Goal: Transaction & Acquisition: Purchase product/service

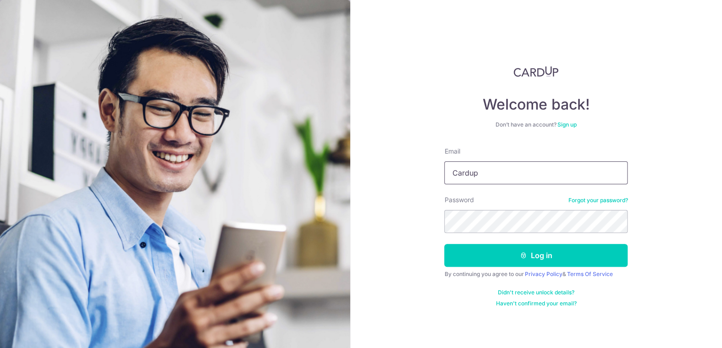
drag, startPoint x: 0, startPoint y: 0, endPoint x: 541, endPoint y: 175, distance: 569.0
click at [541, 175] on input "Cardup" at bounding box center [535, 172] width 183 height 23
type input "C"
type input "GREENDAY_10@HOTMAIL.COM"
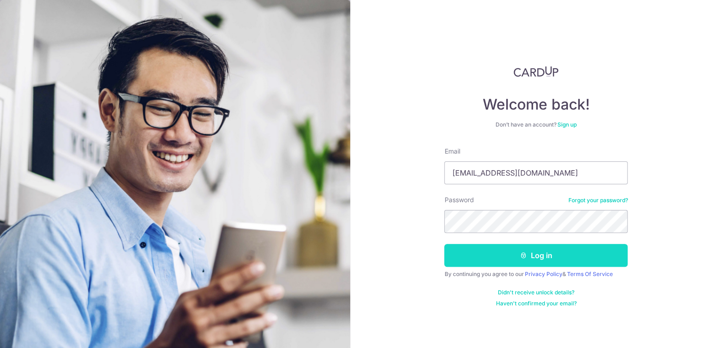
click at [551, 253] on button "Log in" at bounding box center [535, 255] width 183 height 23
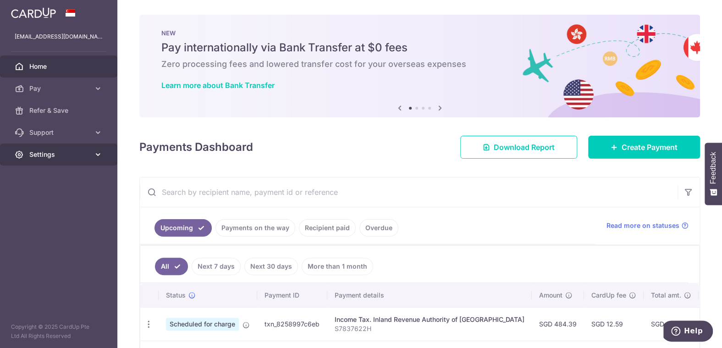
click at [71, 156] on span "Settings" at bounding box center [59, 154] width 61 height 9
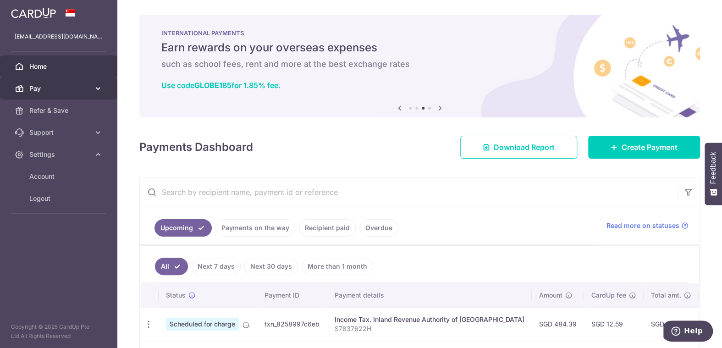
click at [94, 85] on icon at bounding box center [98, 88] width 9 height 9
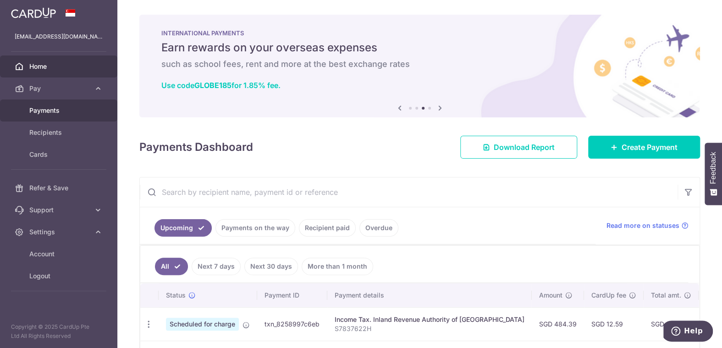
click at [73, 110] on span "Payments" at bounding box center [59, 110] width 61 height 9
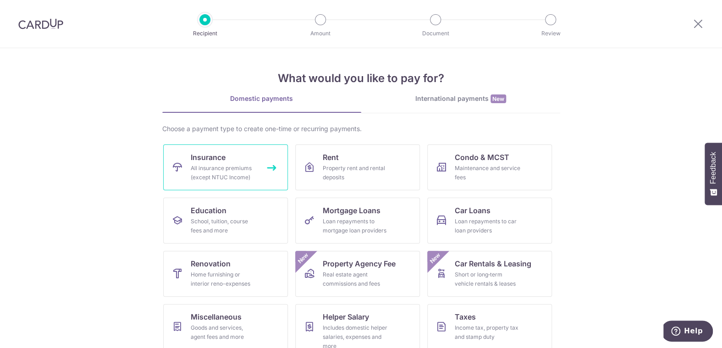
click at [245, 167] on div "All insurance premiums (except NTUC Income)" at bounding box center [224, 173] width 66 height 18
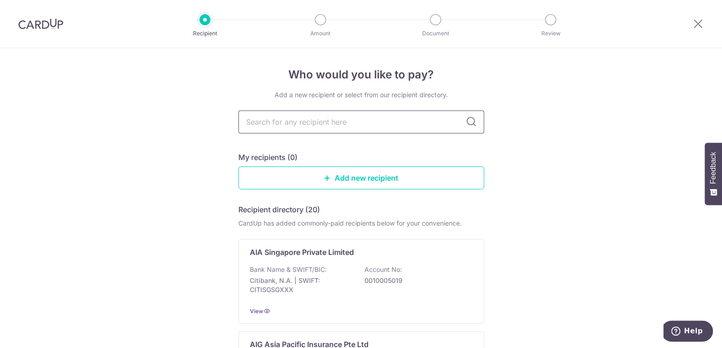
click at [452, 125] on input "text" at bounding box center [361, 121] width 246 height 23
type input "great eastern"
click at [472, 120] on icon at bounding box center [471, 121] width 11 height 11
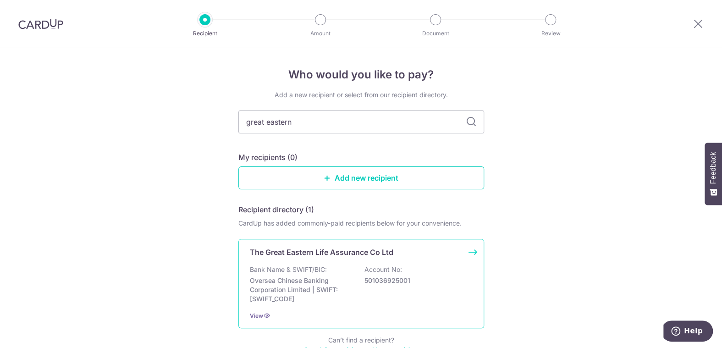
click at [423, 278] on div "Bank Name & SWIFT/BIC: Oversea Chinese Banking Corporation Limited | SWIFT: OCB…" at bounding box center [361, 284] width 223 height 39
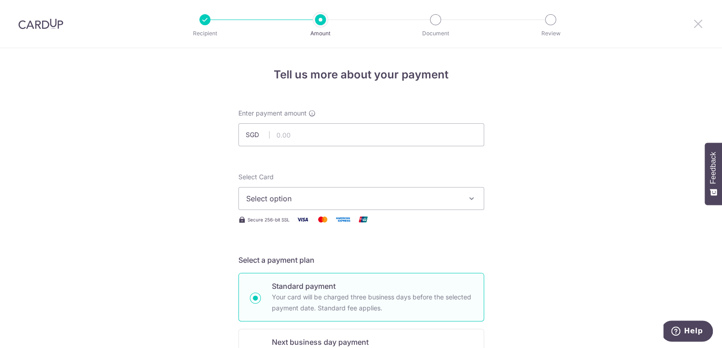
click at [698, 22] on icon at bounding box center [698, 23] width 11 height 11
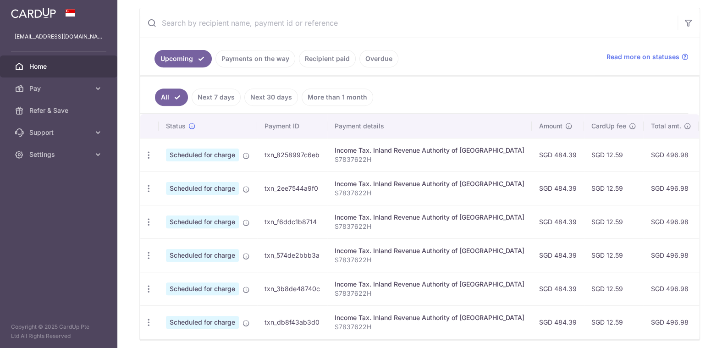
scroll to position [196, 0]
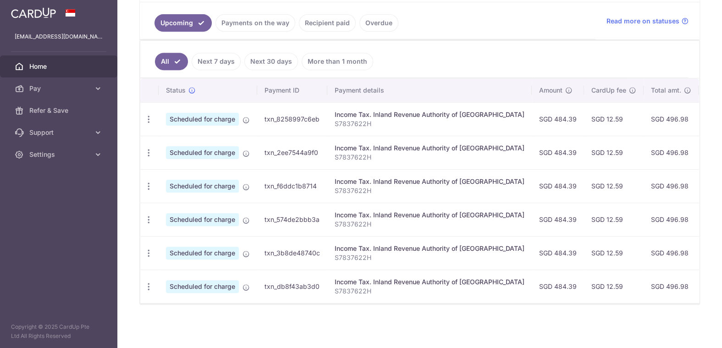
click at [341, 17] on link "Recipient paid" at bounding box center [327, 22] width 57 height 17
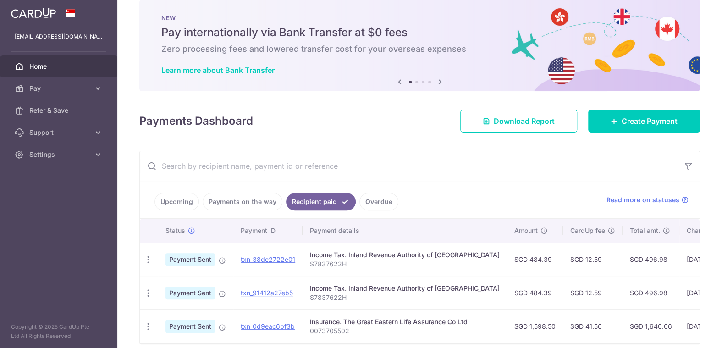
scroll to position [58, 0]
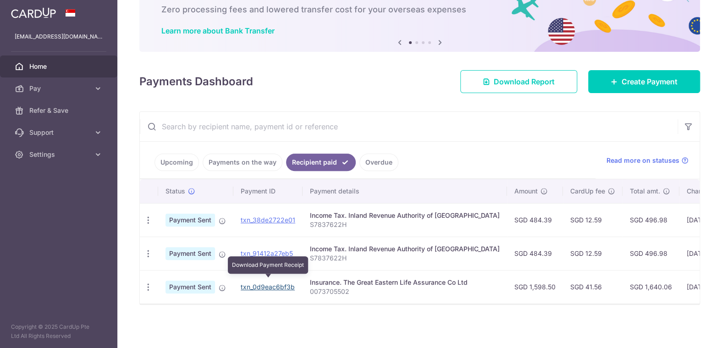
click at [269, 283] on link "txn_0d9eac6bf3b" at bounding box center [268, 287] width 54 height 8
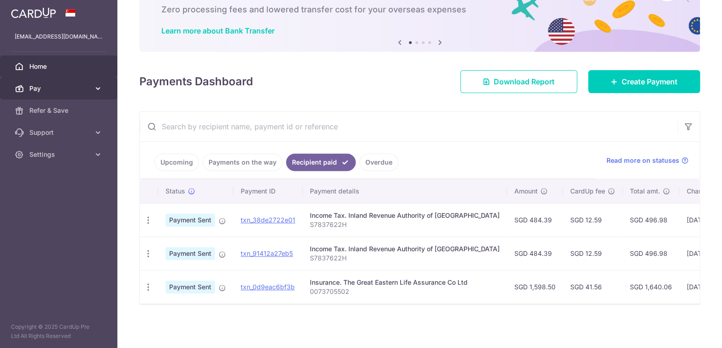
click at [42, 87] on span "Pay" at bounding box center [59, 88] width 61 height 9
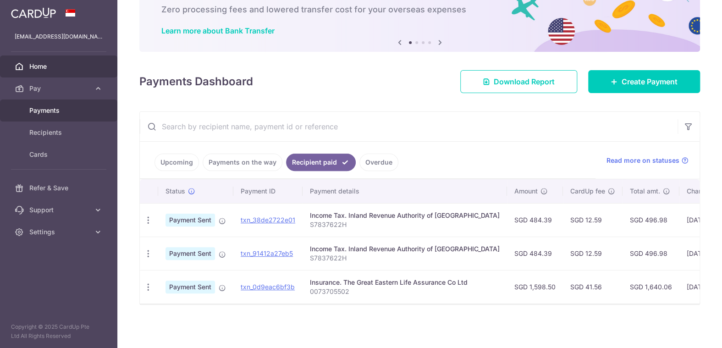
click at [48, 111] on span "Payments" at bounding box center [59, 110] width 61 height 9
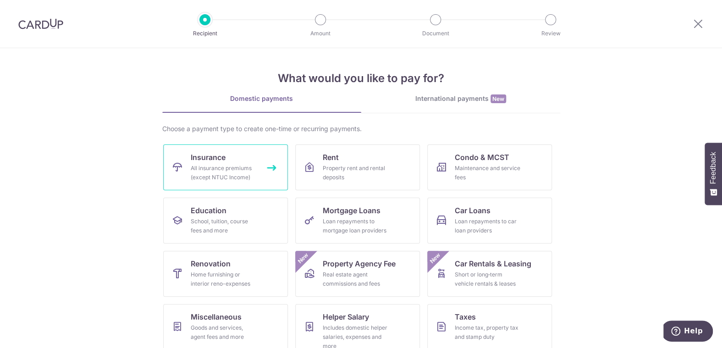
click at [217, 176] on div "All insurance premiums (except NTUC Income)" at bounding box center [224, 173] width 66 height 18
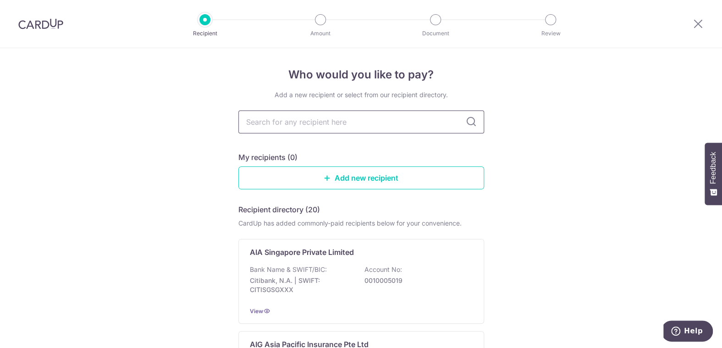
click at [406, 125] on input "text" at bounding box center [361, 121] width 246 height 23
type input "grea"
click at [330, 145] on div "Add a new recipient or select from our recipient directory. grea My recipients …" at bounding box center [361, 227] width 246 height 275
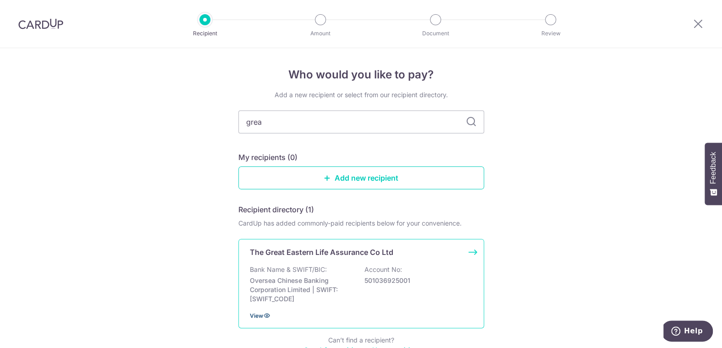
click at [257, 314] on span "View" at bounding box center [256, 315] width 13 height 7
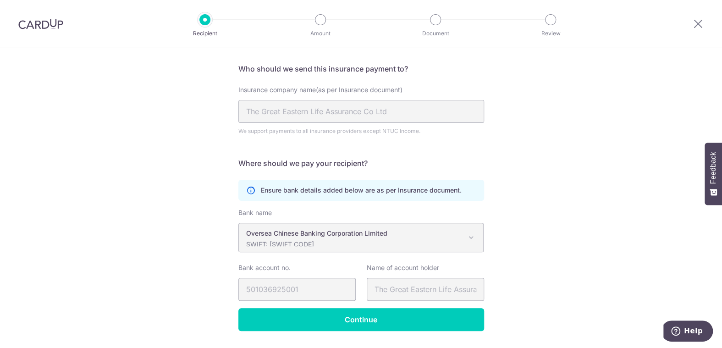
scroll to position [87, 0]
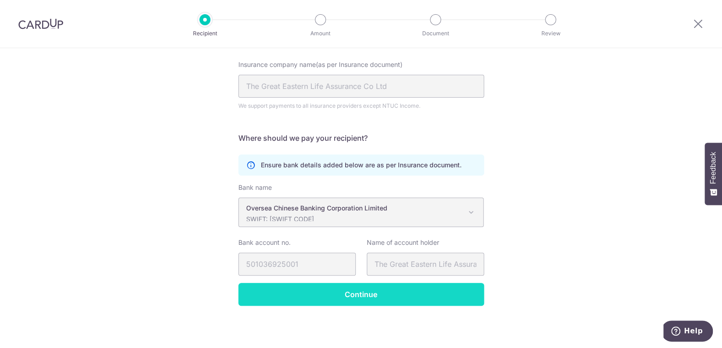
click at [375, 291] on input "Continue" at bounding box center [361, 294] width 246 height 23
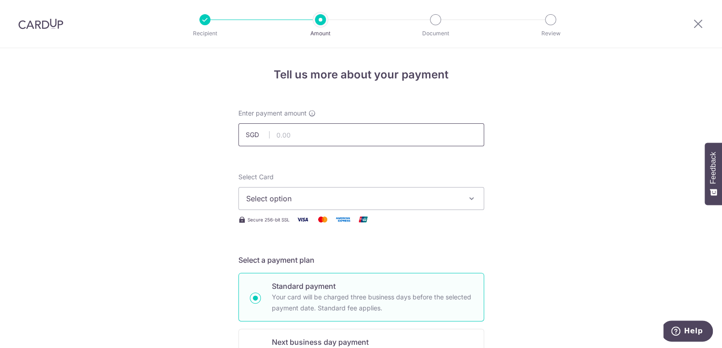
click at [349, 136] on input "text" at bounding box center [361, 134] width 246 height 23
type input "2,043.60"
click at [699, 23] on icon at bounding box center [698, 23] width 11 height 11
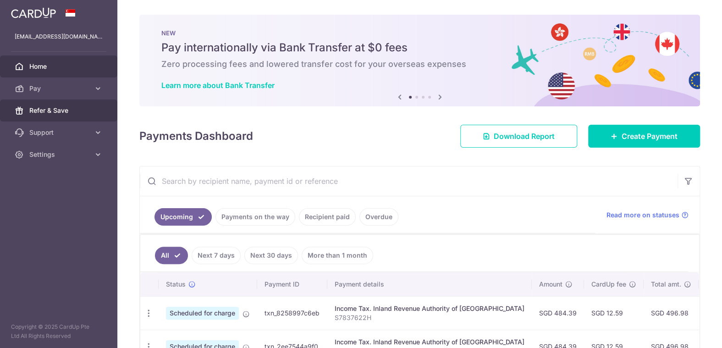
click at [62, 107] on span "Refer & Save" at bounding box center [59, 110] width 61 height 9
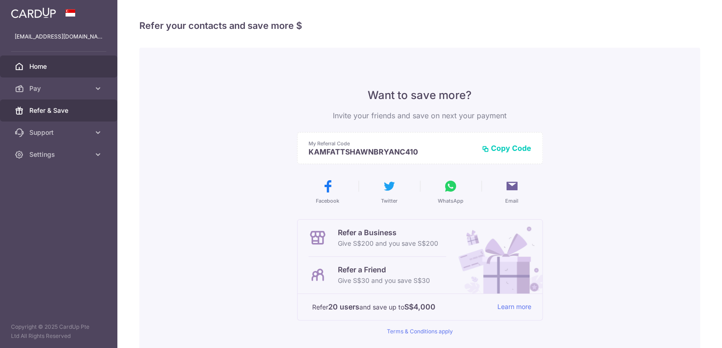
click at [58, 71] on link "Home" at bounding box center [58, 66] width 117 height 22
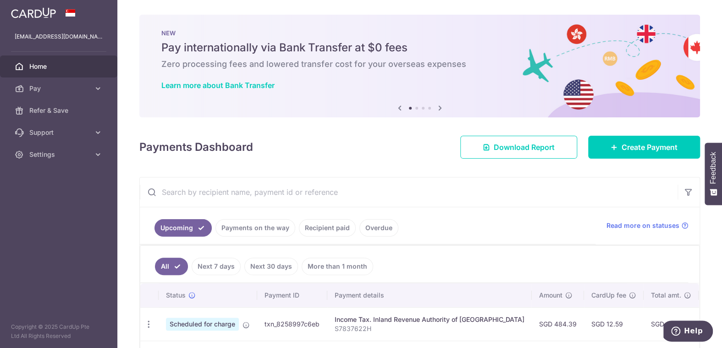
click at [437, 106] on icon at bounding box center [440, 107] width 11 height 11
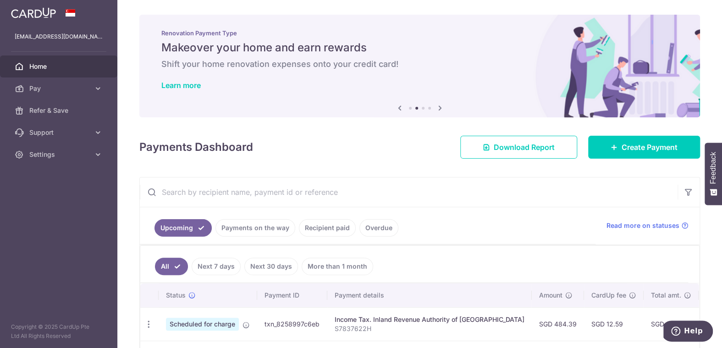
click at [437, 106] on icon at bounding box center [440, 107] width 11 height 11
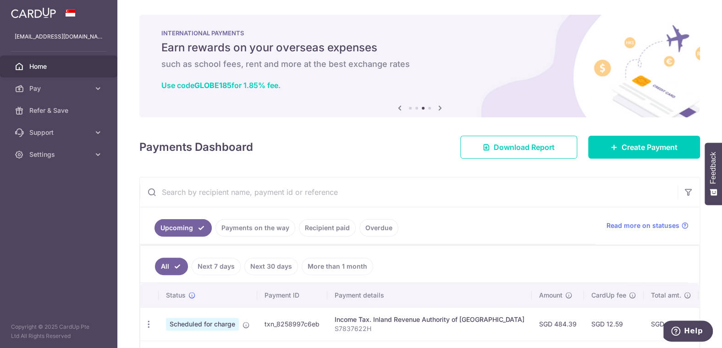
click at [437, 106] on icon at bounding box center [440, 107] width 11 height 11
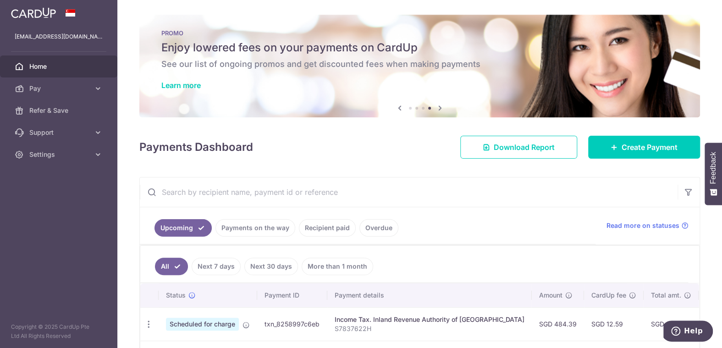
click at [397, 107] on icon at bounding box center [399, 107] width 11 height 11
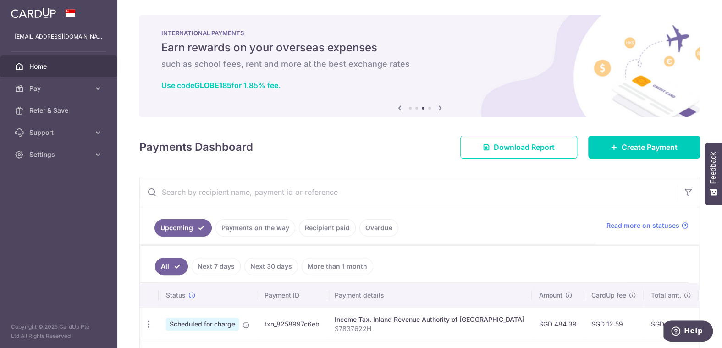
click at [436, 107] on icon at bounding box center [440, 107] width 11 height 11
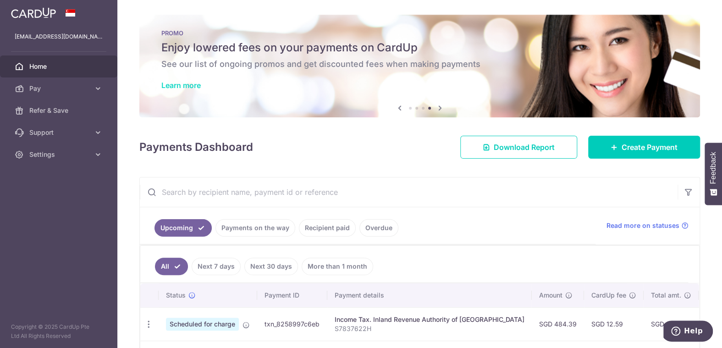
click at [174, 83] on link "Learn more" at bounding box center [180, 85] width 39 height 9
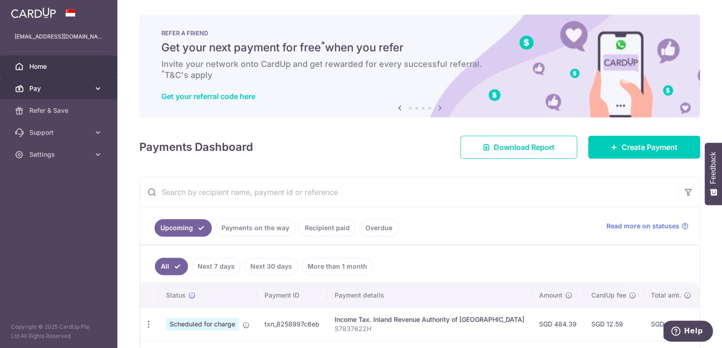
click at [44, 85] on span "Pay" at bounding box center [59, 88] width 61 height 9
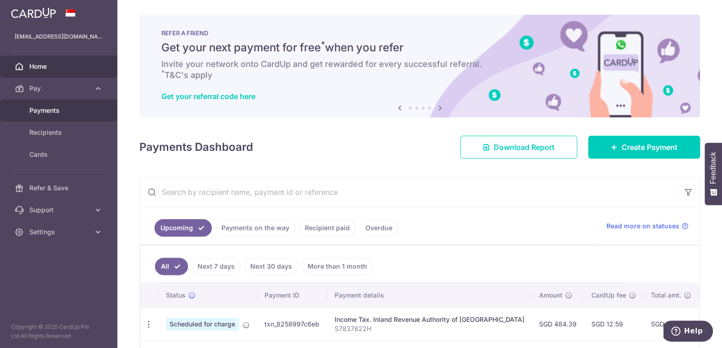
click at [52, 110] on span "Payments" at bounding box center [59, 110] width 61 height 9
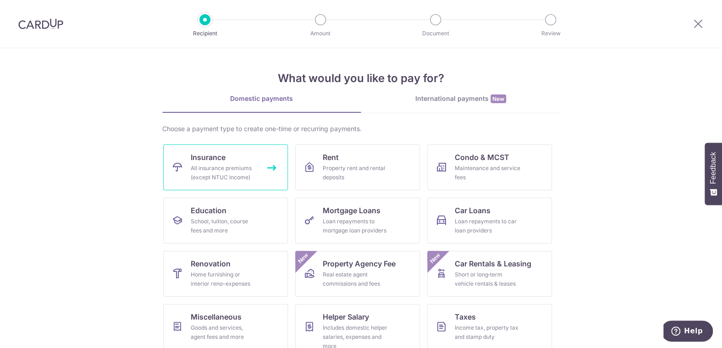
click at [243, 171] on div "All insurance premiums (except NTUC Income)" at bounding box center [224, 173] width 66 height 18
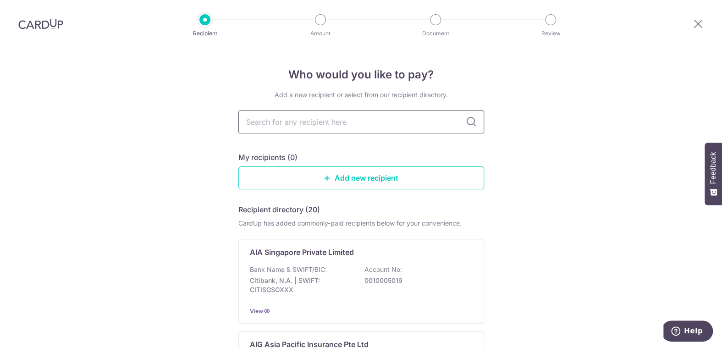
click at [329, 129] on input "text" at bounding box center [361, 121] width 246 height 23
type input "great eastern"
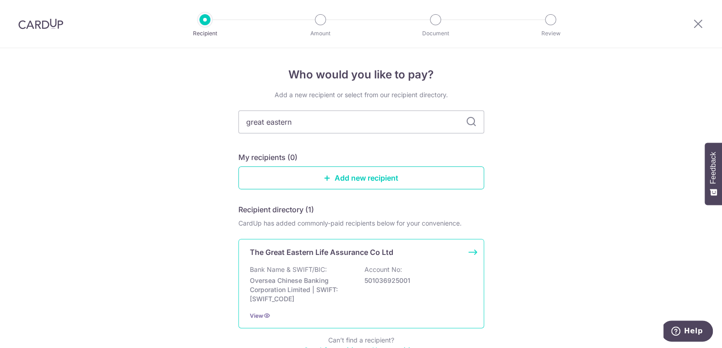
click at [358, 259] on div "The Great Eastern Life Assurance Co Ltd Bank Name & SWIFT/BIC: Oversea Chinese …" at bounding box center [361, 283] width 246 height 89
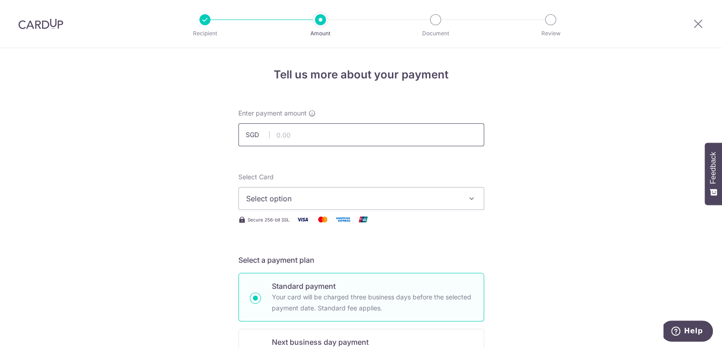
click at [370, 135] on input "text" at bounding box center [361, 134] width 246 height 23
type input "2,043.60"
click at [454, 204] on button "Select option" at bounding box center [361, 198] width 246 height 23
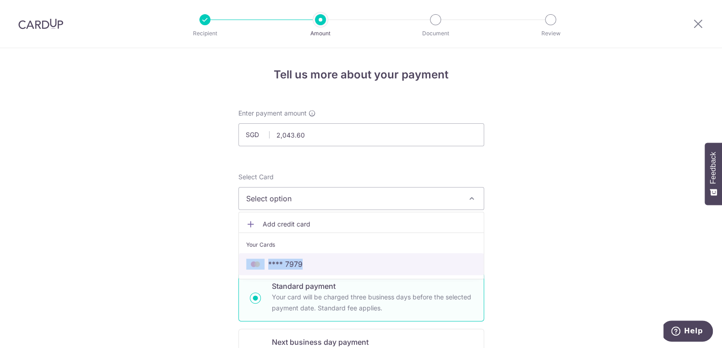
drag, startPoint x: 365, startPoint y: 250, endPoint x: 348, endPoint y: 269, distance: 25.0
click at [348, 269] on ul "Add credit card Your Cards **** 7979" at bounding box center [361, 245] width 246 height 67
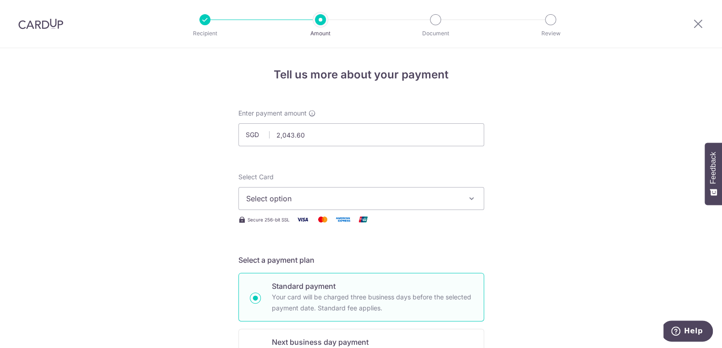
click at [348, 269] on div "Select a payment plan Standard payment Your card will be charged three business…" at bounding box center [361, 315] width 246 height 123
click at [447, 199] on span "Select option" at bounding box center [353, 198] width 214 height 11
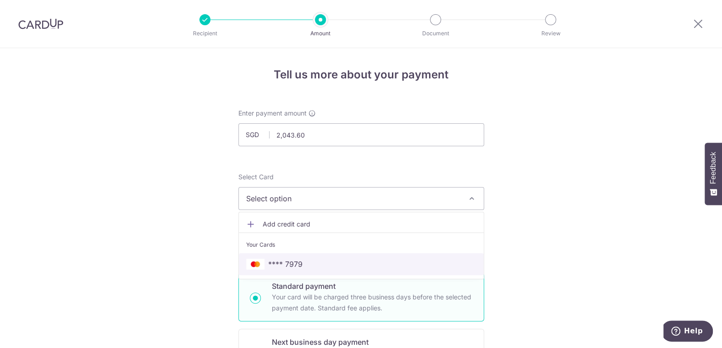
click at [304, 262] on span "**** 7979" at bounding box center [361, 264] width 230 height 11
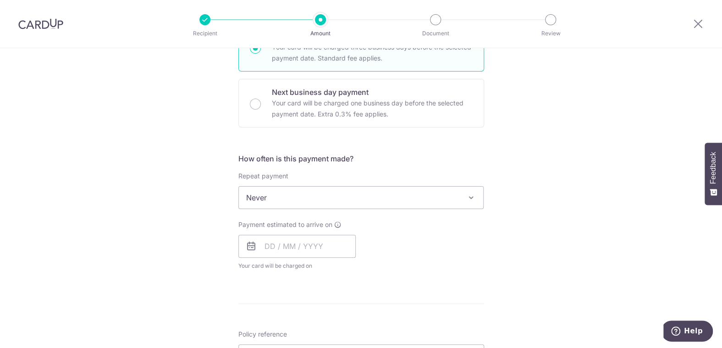
scroll to position [255, 0]
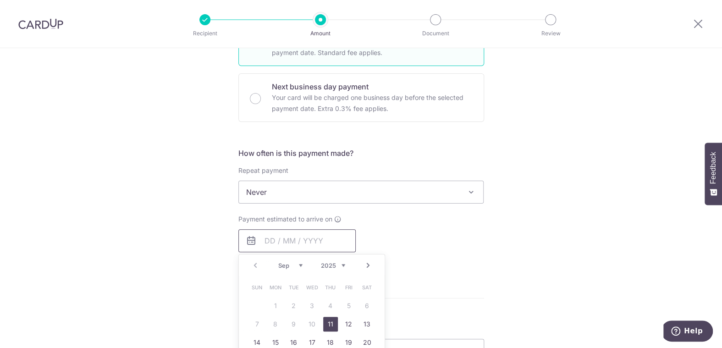
click at [309, 241] on input "text" at bounding box center [296, 240] width 117 height 23
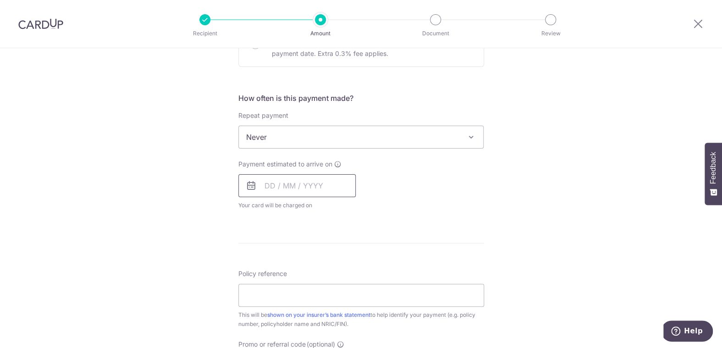
scroll to position [269, 0]
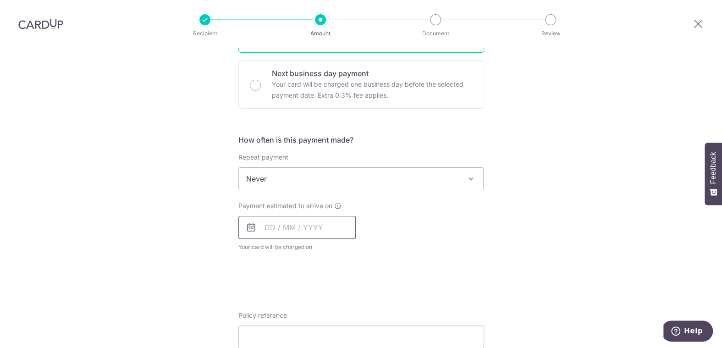
click at [327, 226] on input "text" at bounding box center [296, 227] width 117 height 23
click at [323, 230] on input "text" at bounding box center [296, 227] width 117 height 23
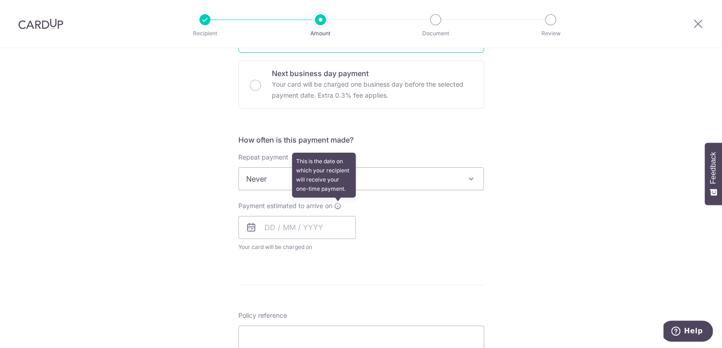
click at [334, 204] on icon at bounding box center [337, 205] width 7 height 7
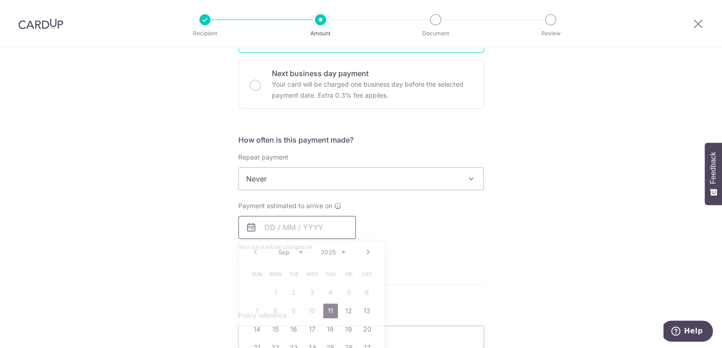
click at [311, 225] on input "text" at bounding box center [296, 227] width 117 height 23
click at [341, 313] on link "12" at bounding box center [348, 310] width 15 height 15
type input "12/09/2025"
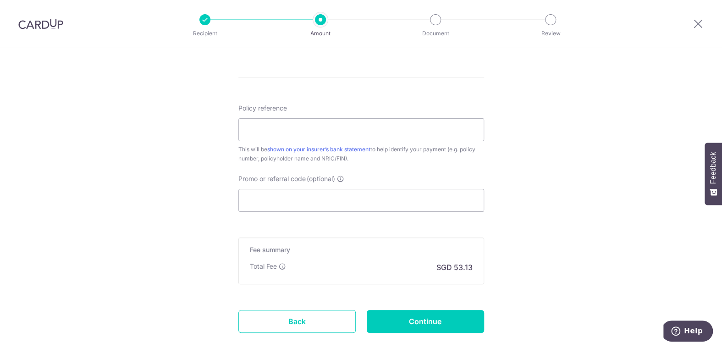
scroll to position [510, 0]
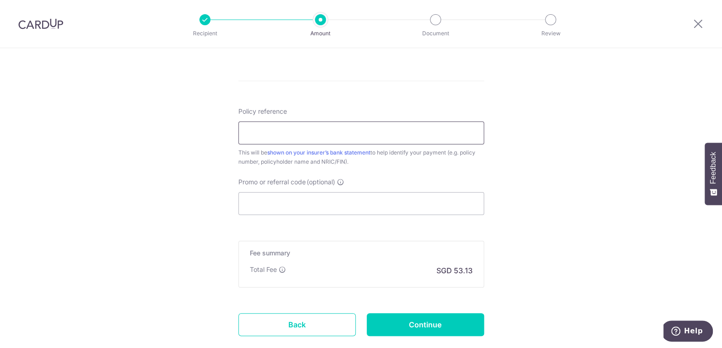
click at [331, 134] on input "Policy reference" at bounding box center [361, 132] width 246 height 23
type input "0073705455"
click at [410, 202] on input "Promo or referral code (optional)" at bounding box center [361, 203] width 246 height 23
paste input "OFF225"
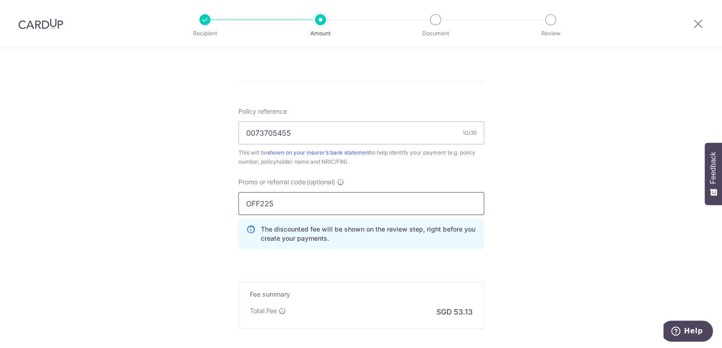
type input "OFF225"
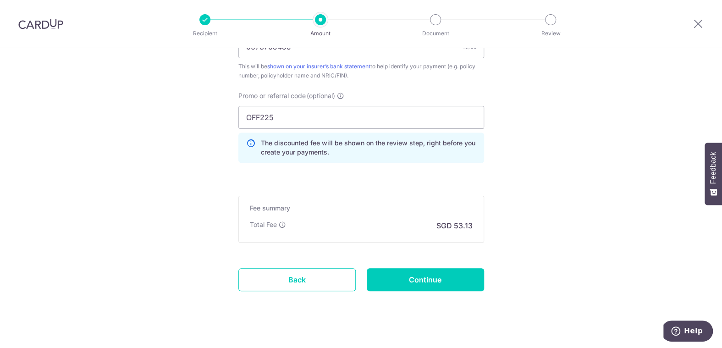
scroll to position [606, 0]
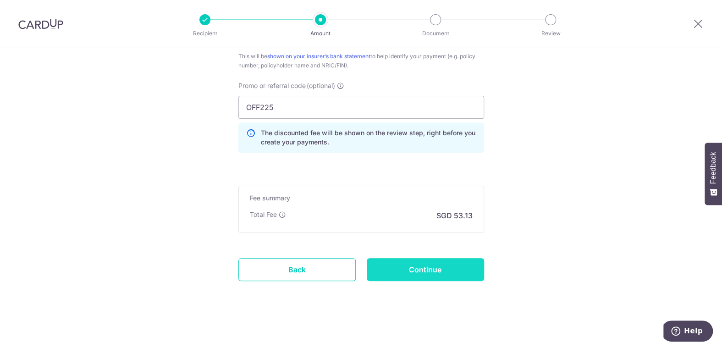
click at [430, 267] on input "Continue" at bounding box center [425, 269] width 117 height 23
type input "Create Schedule"
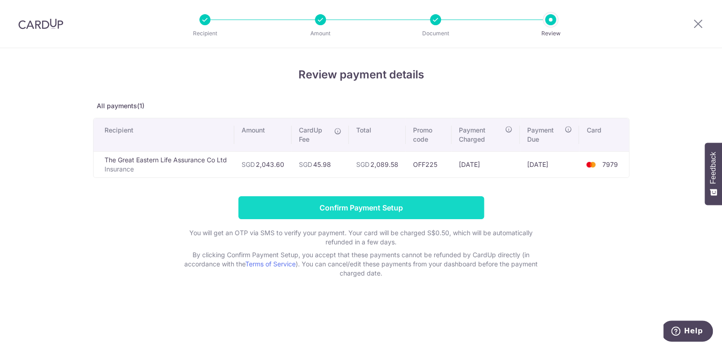
click at [459, 202] on input "Confirm Payment Setup" at bounding box center [361, 207] width 246 height 23
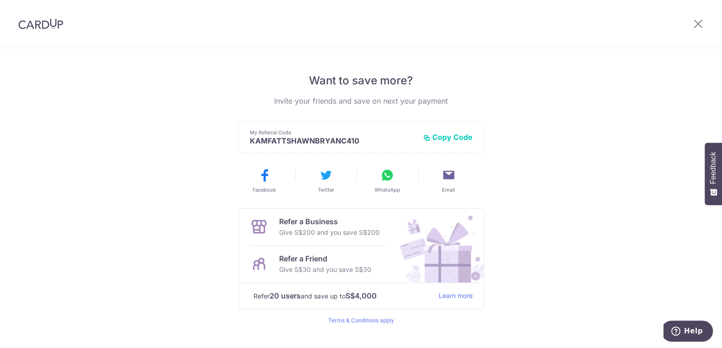
scroll to position [173, 0]
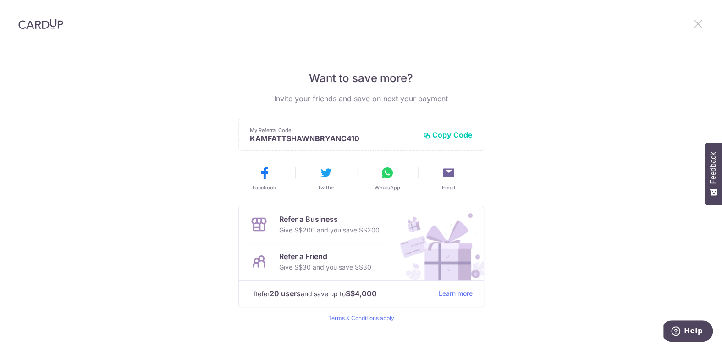
click at [699, 21] on icon at bounding box center [698, 23] width 11 height 11
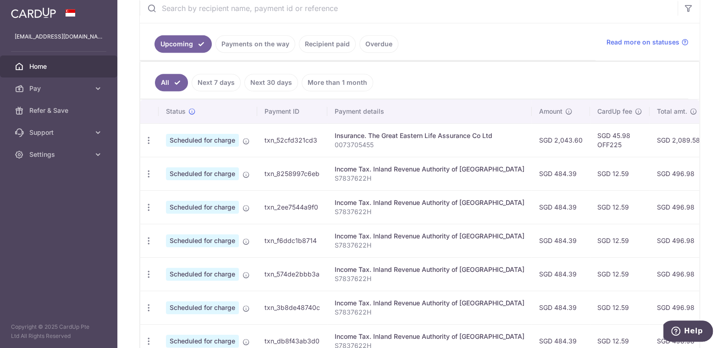
scroll to position [160, 0]
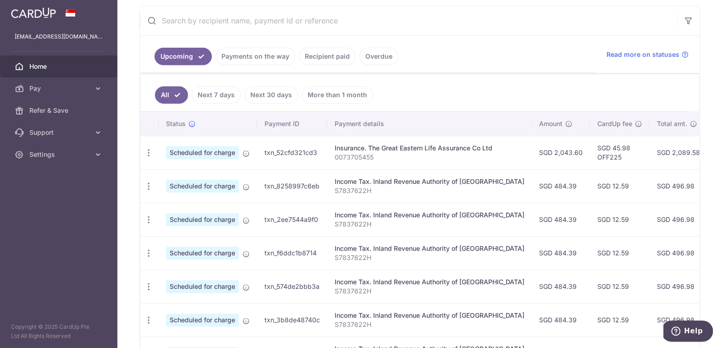
click at [325, 54] on link "Recipient paid" at bounding box center [327, 56] width 57 height 17
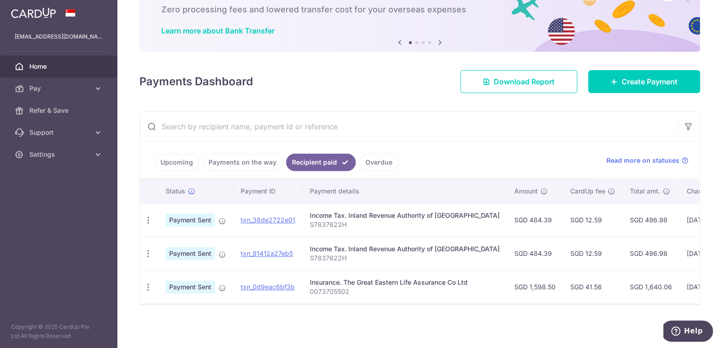
scroll to position [0, 0]
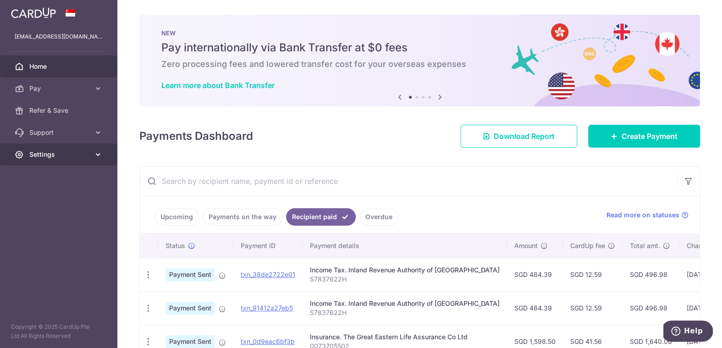
click at [51, 152] on span "Settings" at bounding box center [59, 154] width 61 height 9
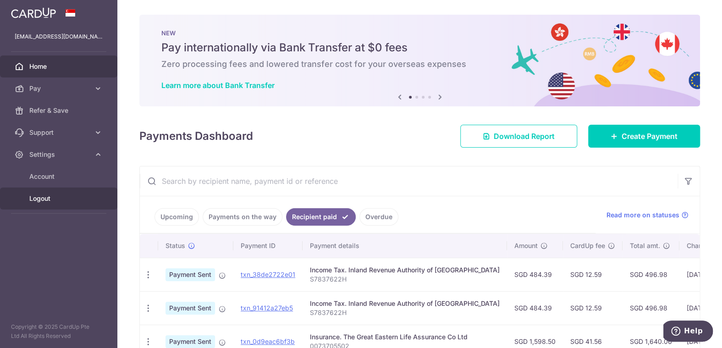
click at [50, 201] on span "Logout" at bounding box center [59, 198] width 61 height 9
